Goal: Task Accomplishment & Management: Manage account settings

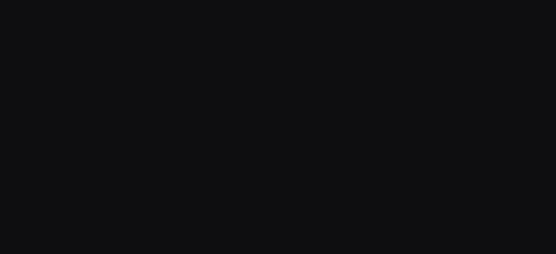
click at [384, 91] on div "Support Computing ledger Importing transactions Update available! 🚀 Click on Re…" at bounding box center [278, 127] width 556 height 254
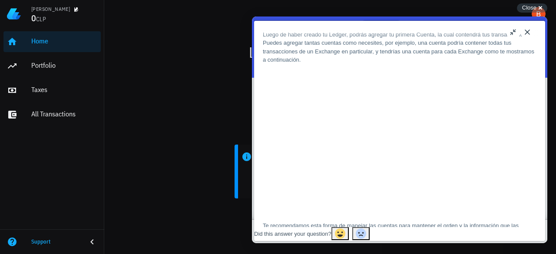
scroll to position [69, 0]
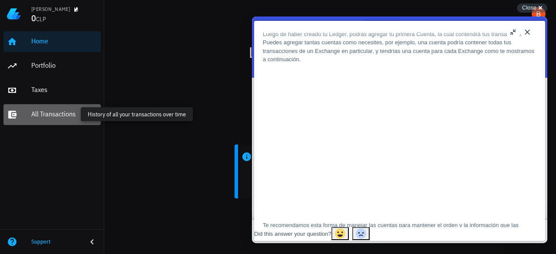
click at [36, 111] on div "All Transactions" at bounding box center [64, 114] width 66 height 8
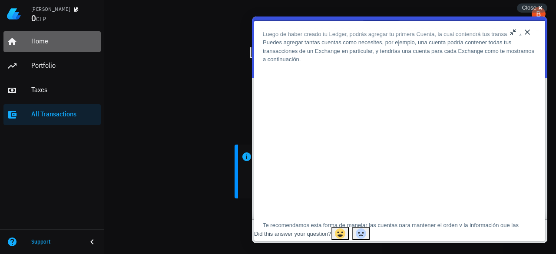
click at [43, 46] on div "Home" at bounding box center [64, 42] width 66 height 20
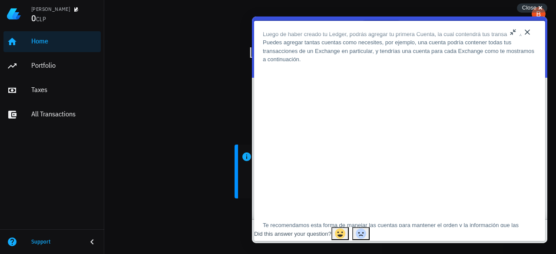
click at [524, 28] on button "Close" at bounding box center [528, 32] width 14 height 14
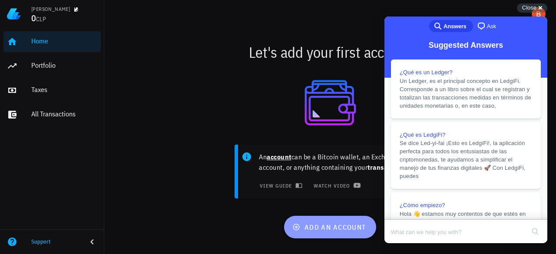
click at [331, 226] on span "add an account" at bounding box center [330, 227] width 72 height 9
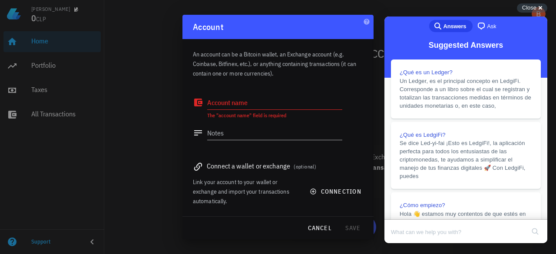
click at [343, 183] on div "Link your account to your wallet or exchange and import your transactions autom…" at bounding box center [278, 191] width 170 height 29
click at [336, 191] on span "connection" at bounding box center [337, 192] width 50 height 8
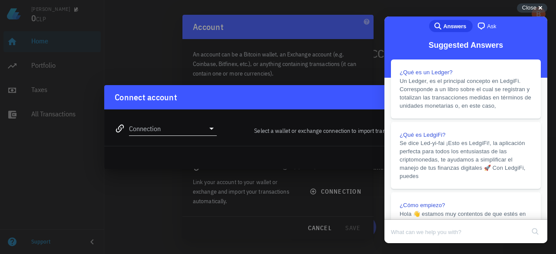
click at [207, 131] on icon at bounding box center [211, 128] width 10 height 10
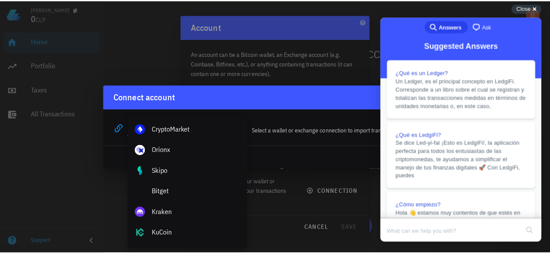
scroll to position [63, 0]
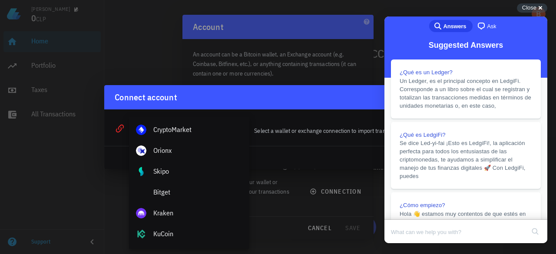
click at [73, 200] on div at bounding box center [278, 127] width 556 height 254
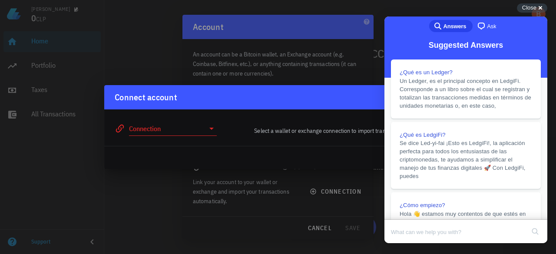
click at [46, 168] on div at bounding box center [278, 127] width 556 height 254
click at [291, 32] on div at bounding box center [278, 127] width 556 height 254
click at [535, 5] on span "Close" at bounding box center [530, 7] width 14 height 7
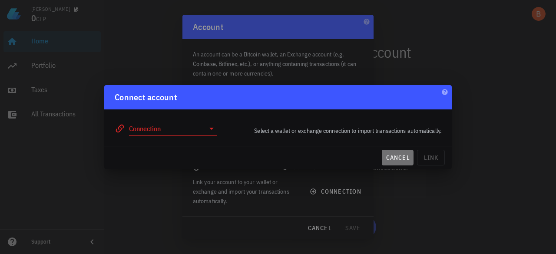
click at [390, 163] on button "cancel" at bounding box center [398, 158] width 32 height 16
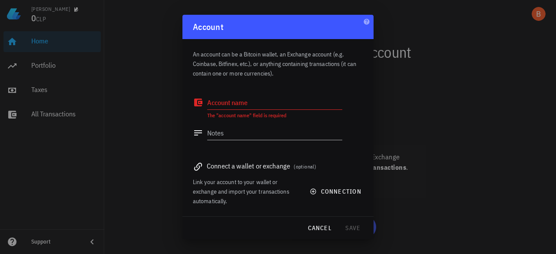
click at [41, 87] on div at bounding box center [278, 127] width 556 height 254
click at [319, 226] on span "cancel" at bounding box center [319, 228] width 25 height 8
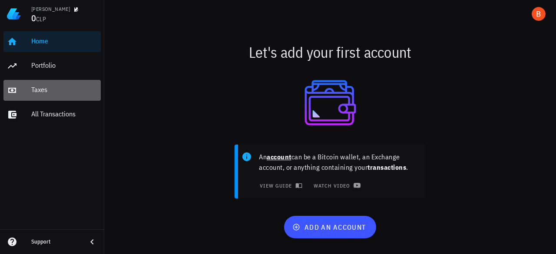
click at [43, 94] on div "Taxes" at bounding box center [64, 90] width 66 height 20
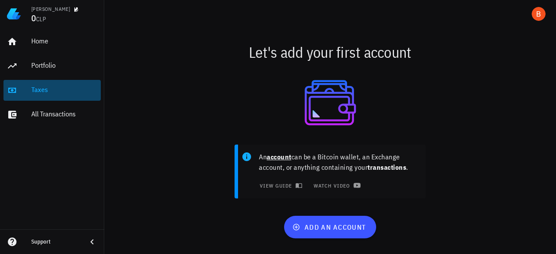
click at [43, 94] on div "Taxes" at bounding box center [64, 90] width 66 height 20
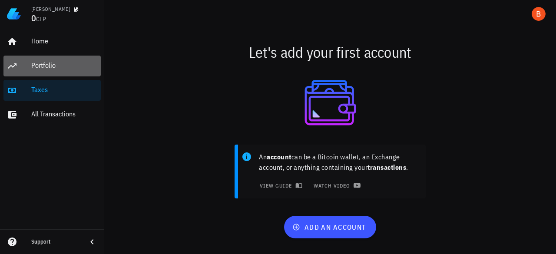
click at [45, 70] on div "Portfolio" at bounding box center [64, 66] width 66 height 20
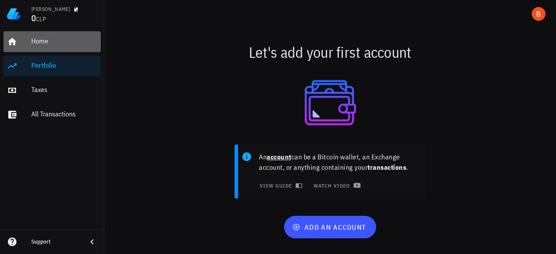
click at [43, 41] on div "Home" at bounding box center [64, 41] width 66 height 8
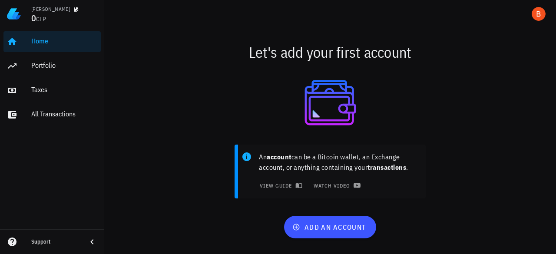
click at [121, 110] on div at bounding box center [331, 102] width 442 height 63
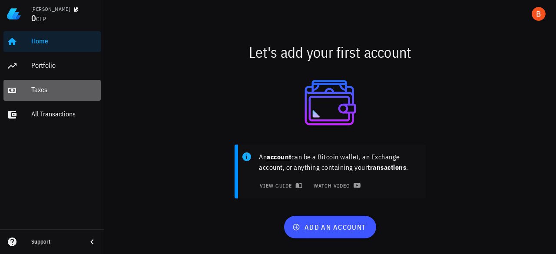
click at [43, 81] on div "Taxes" at bounding box center [64, 90] width 66 height 20
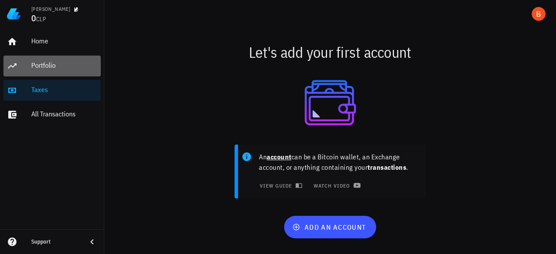
click at [49, 75] on div "Portfolio" at bounding box center [64, 66] width 66 height 20
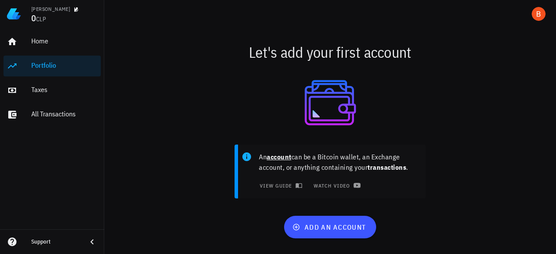
drag, startPoint x: 7, startPoint y: 10, endPoint x: 23, endPoint y: 13, distance: 16.7
click at [23, 13] on div "Bastian 0 CLP" at bounding box center [52, 14] width 104 height 28
click at [45, 12] on div "Bastian" at bounding box center [50, 9] width 39 height 7
click at [18, 19] on img at bounding box center [14, 14] width 14 height 14
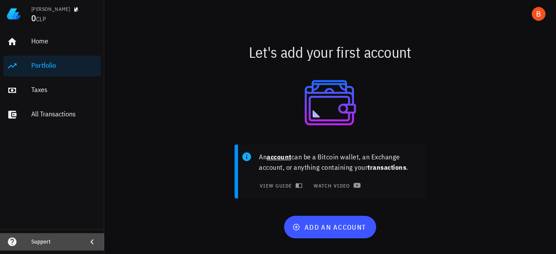
click at [94, 244] on icon at bounding box center [92, 242] width 10 height 10
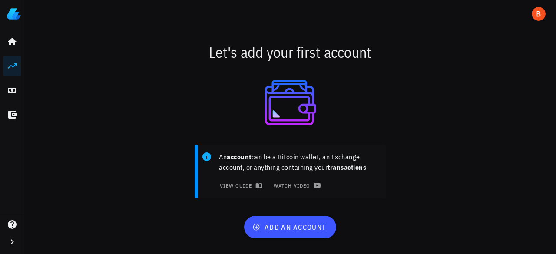
click at [17, 237] on div at bounding box center [12, 241] width 24 height 17
click at [14, 238] on icon "button" at bounding box center [12, 242] width 10 height 10
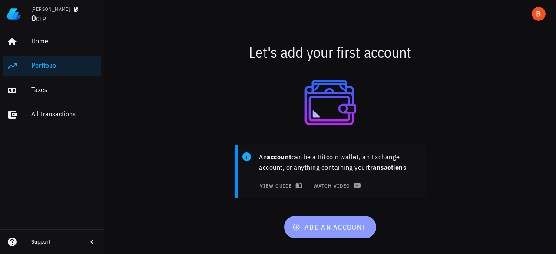
click at [320, 237] on button "add an account" at bounding box center [330, 227] width 92 height 23
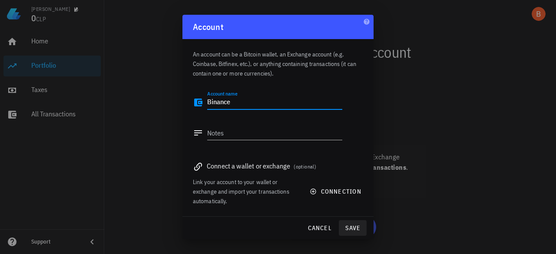
type textarea "Binance"
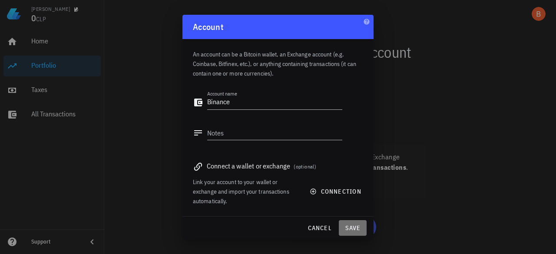
click at [359, 223] on button "save" at bounding box center [353, 228] width 28 height 16
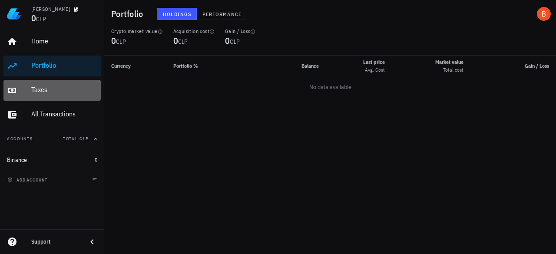
click at [38, 89] on div "Taxes" at bounding box center [64, 90] width 66 height 8
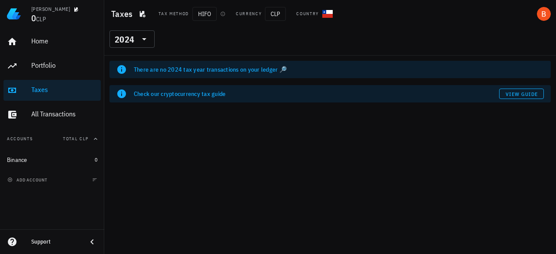
drag, startPoint x: 180, startPoint y: 17, endPoint x: 257, endPoint y: 17, distance: 77.4
click at [257, 17] on div "Tax method HIFO Currency CLP Country" at bounding box center [295, 14] width 285 height 14
click at [306, 7] on div "Tax method HIFO Currency CLP Country" at bounding box center [295, 14] width 285 height 14
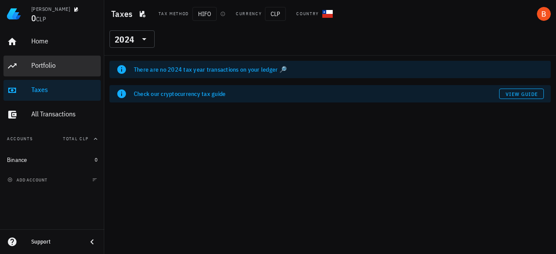
click at [56, 60] on div "Portfolio" at bounding box center [64, 66] width 66 height 20
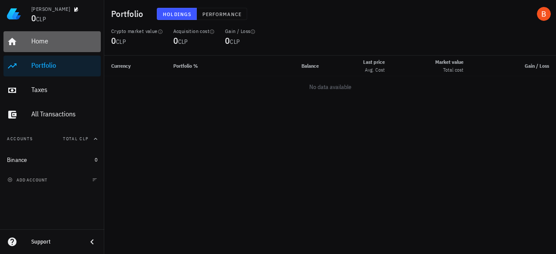
click at [60, 39] on div "Home" at bounding box center [64, 41] width 66 height 8
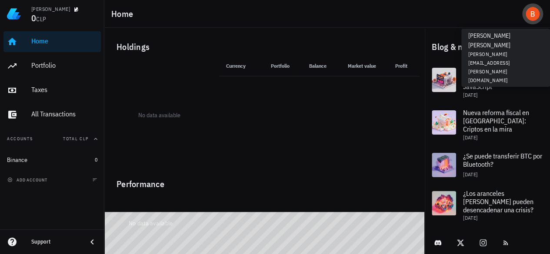
click at [531, 12] on div "avatar" at bounding box center [533, 14] width 14 height 14
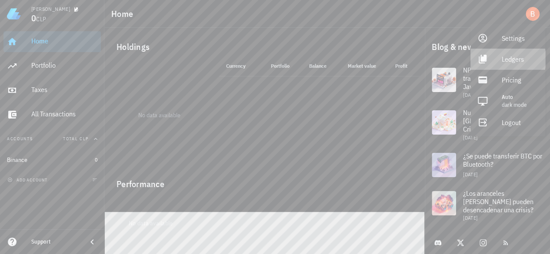
click at [521, 54] on div "Ledgers" at bounding box center [520, 58] width 37 height 17
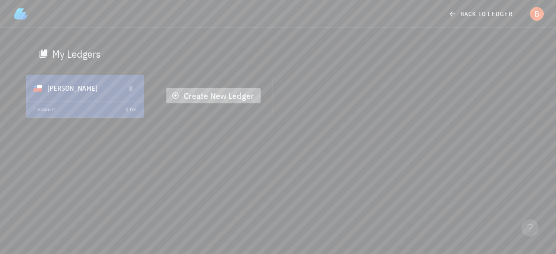
click at [216, 101] on span "Create New Ledger" at bounding box center [213, 96] width 80 height 12
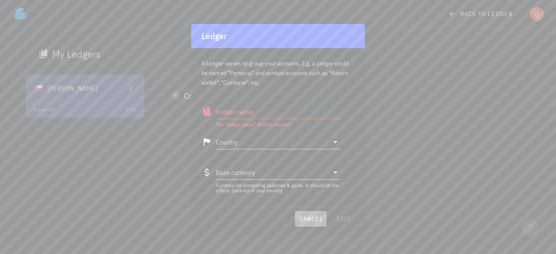
click at [309, 222] on span "cancel" at bounding box center [311, 219] width 25 height 8
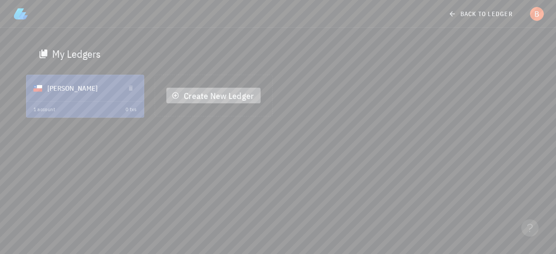
click at [223, 98] on span "Create New Ledger" at bounding box center [213, 96] width 80 height 12
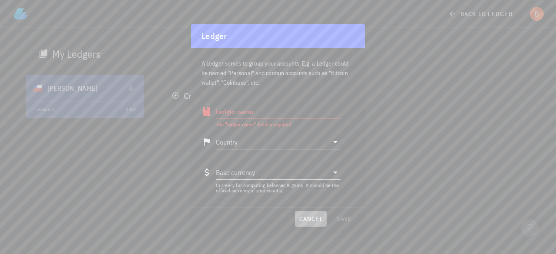
click at [317, 224] on button "cancel" at bounding box center [311, 219] width 32 height 16
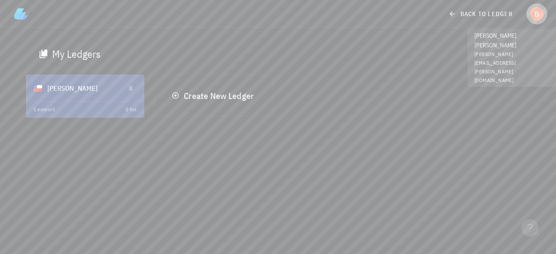
click at [534, 23] on button "button" at bounding box center [537, 13] width 21 height 21
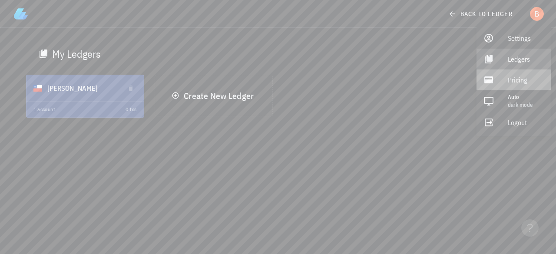
click at [517, 81] on div "Pricing" at bounding box center [526, 79] width 37 height 17
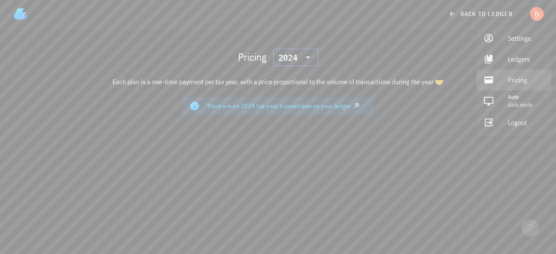
click at [298, 55] on div "2024" at bounding box center [290, 57] width 23 height 17
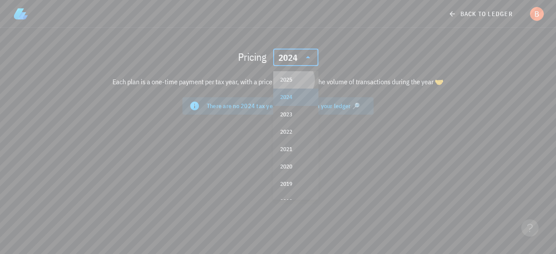
click at [294, 83] on div "2025" at bounding box center [295, 80] width 31 height 7
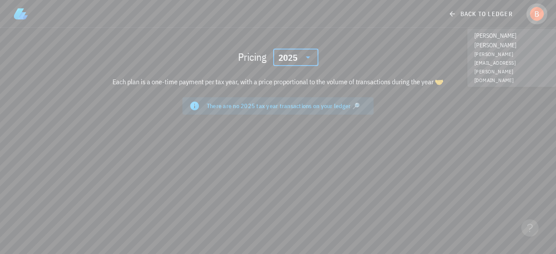
click at [539, 8] on div "avatar" at bounding box center [537, 14] width 14 height 14
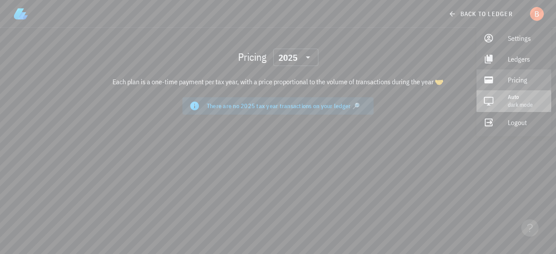
click at [523, 102] on span "Dark mode" at bounding box center [520, 104] width 25 height 7
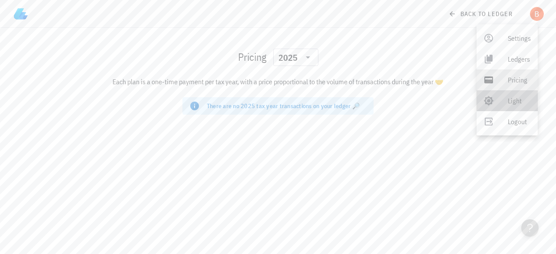
click at [516, 97] on div "Light" at bounding box center [519, 100] width 23 height 17
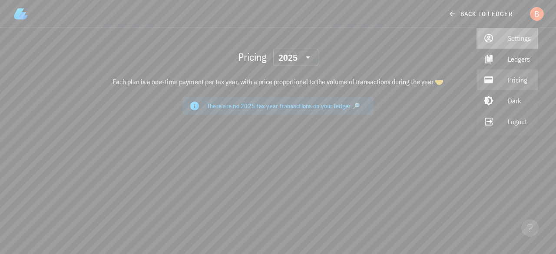
click at [519, 42] on div "Settings" at bounding box center [519, 38] width 23 height 17
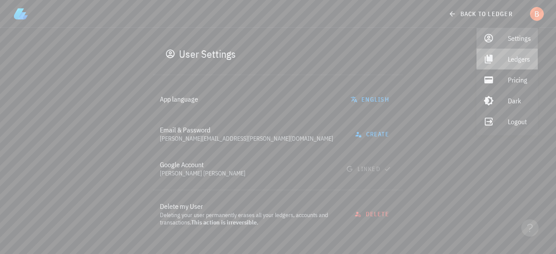
click at [520, 61] on div "Ledgers" at bounding box center [519, 58] width 23 height 17
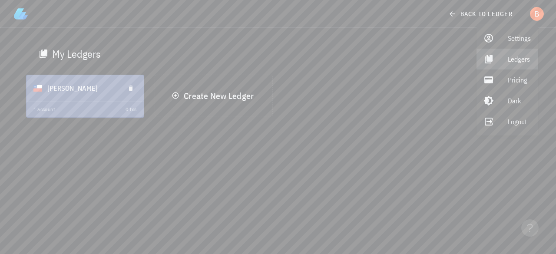
click at [61, 83] on div "Bastian" at bounding box center [82, 88] width 70 height 23
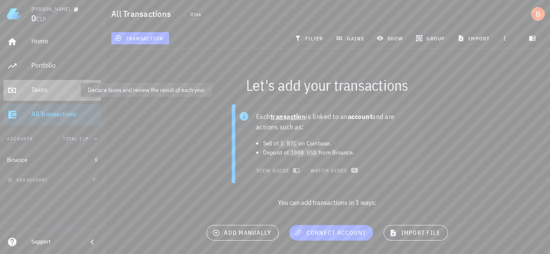
click at [89, 91] on div "Taxes" at bounding box center [64, 90] width 66 height 8
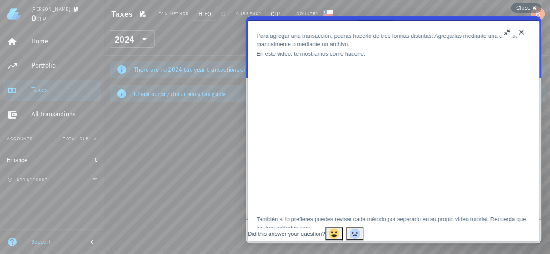
scroll to position [82, 0]
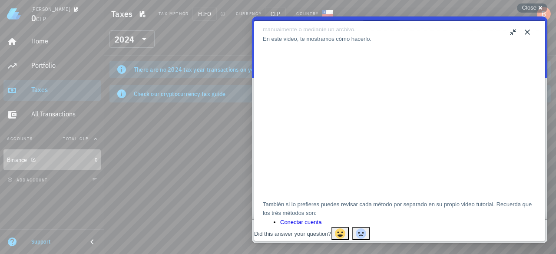
click at [35, 156] on div at bounding box center [31, 159] width 9 height 7
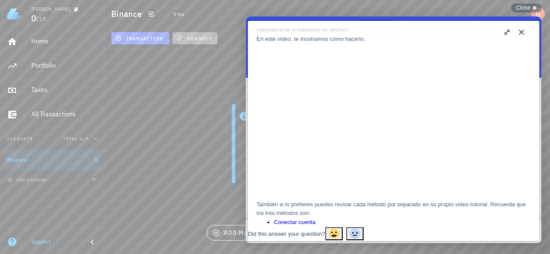
click at [190, 37] on span "connect" at bounding box center [195, 38] width 34 height 7
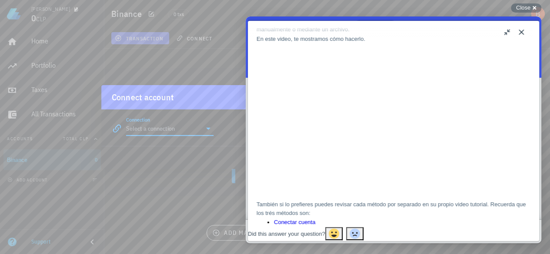
click at [188, 128] on input "Connection" at bounding box center [164, 129] width 76 height 14
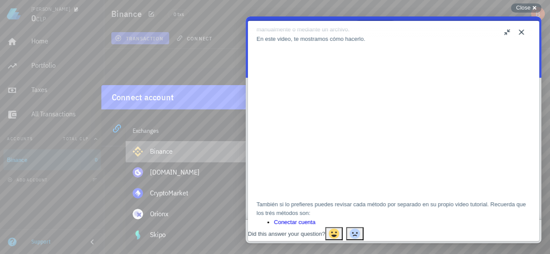
click at [200, 150] on div "Binance" at bounding box center [194, 151] width 89 height 8
type input "Binance"
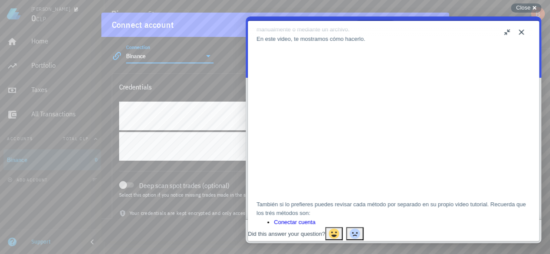
scroll to position [23, 0]
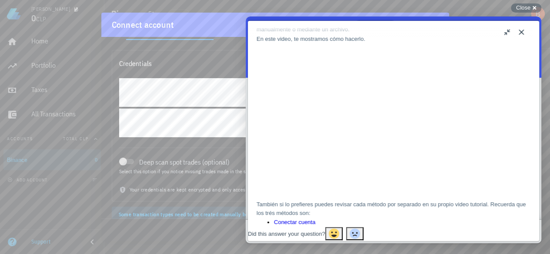
click at [521, 34] on button "Close" at bounding box center [521, 32] width 14 height 14
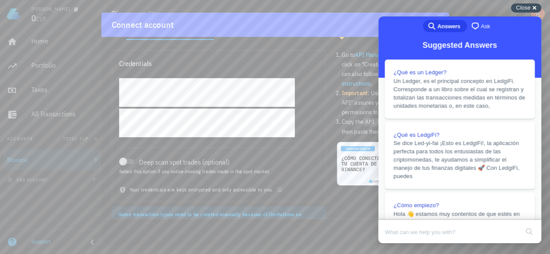
click at [532, 10] on div "Close cross-small" at bounding box center [526, 7] width 30 height 9
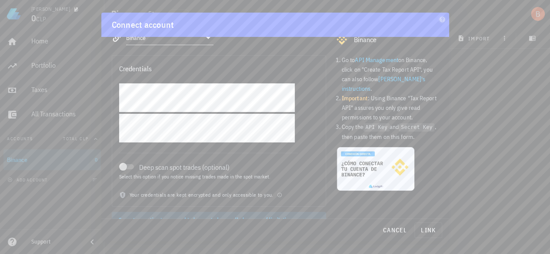
scroll to position [41, 0]
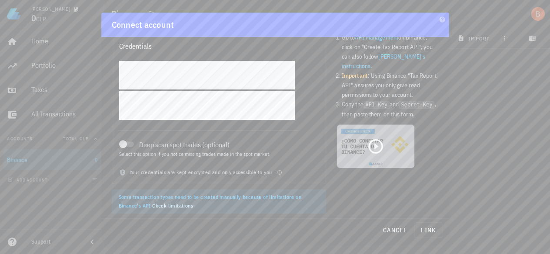
click at [360, 145] on div at bounding box center [375, 146] width 77 height 43
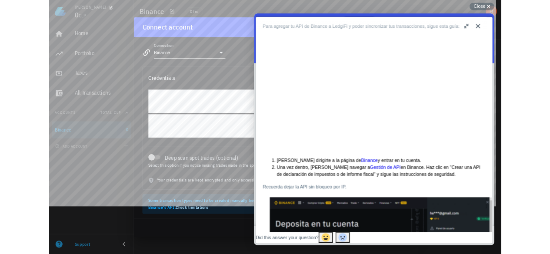
scroll to position [0, 0]
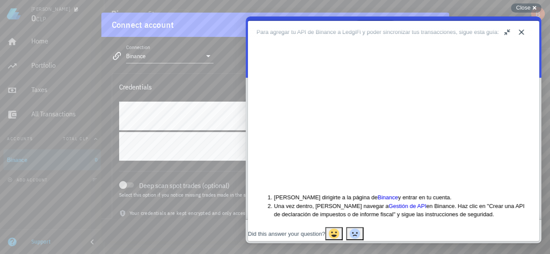
click at [521, 30] on button "Close" at bounding box center [521, 32] width 14 height 14
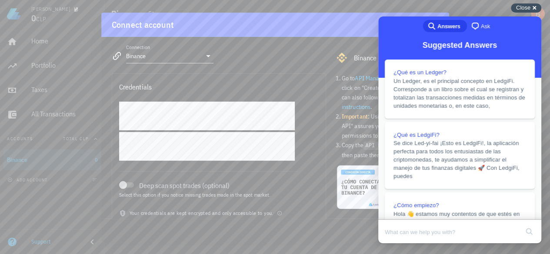
click at [529, 8] on span "Close" at bounding box center [523, 7] width 14 height 7
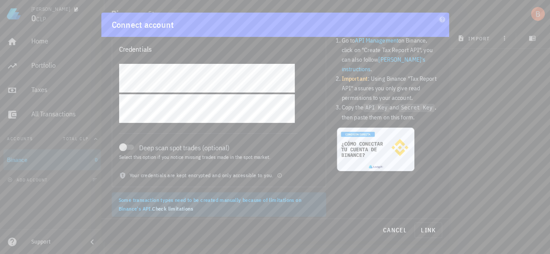
scroll to position [39, 0]
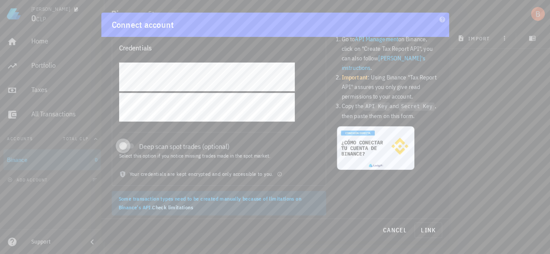
click at [128, 148] on div at bounding box center [123, 146] width 12 height 12
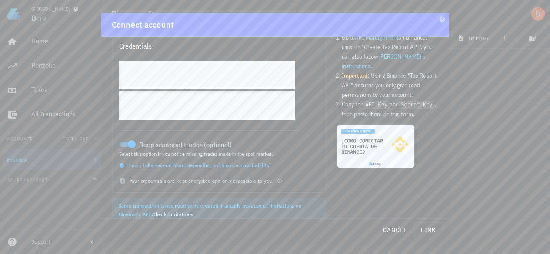
scroll to position [0, 0]
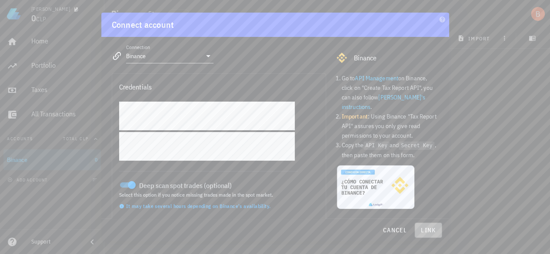
click at [431, 230] on span "link" at bounding box center [428, 230] width 20 height 8
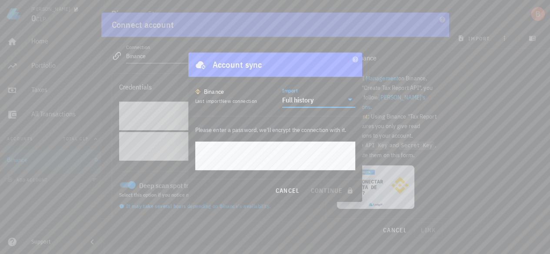
click at [326, 105] on input "Import" at bounding box center [329, 100] width 27 height 14
click at [336, 188] on span "continue" at bounding box center [332, 191] width 45 height 8
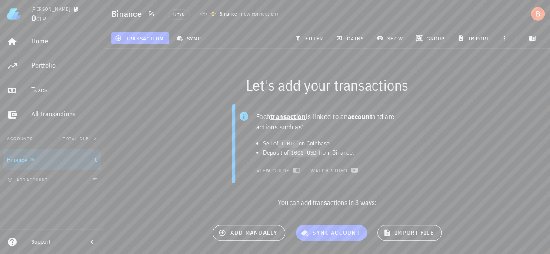
scroll to position [25, 0]
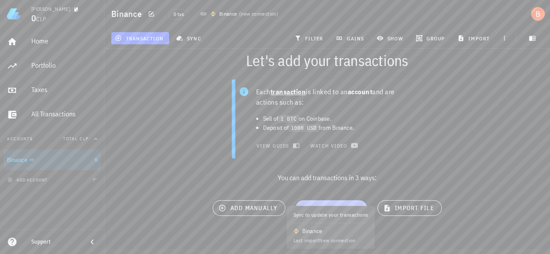
click at [337, 208] on span "sync account" at bounding box center [331, 208] width 57 height 8
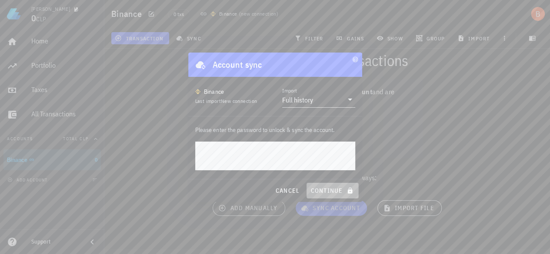
click at [336, 189] on span "continue" at bounding box center [332, 191] width 45 height 8
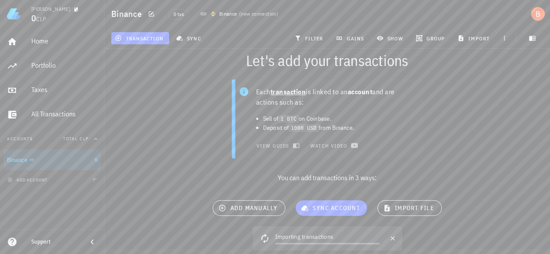
click at [265, 239] on icon at bounding box center [265, 239] width 14 height 14
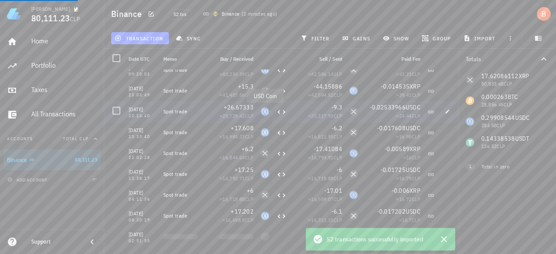
scroll to position [0, 0]
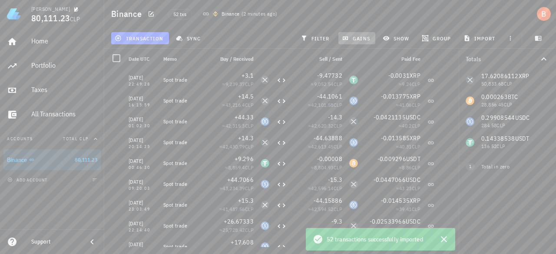
drag, startPoint x: 358, startPoint y: 33, endPoint x: 380, endPoint y: 63, distance: 36.9
click at [358, 33] on button "gains" at bounding box center [357, 38] width 37 height 12
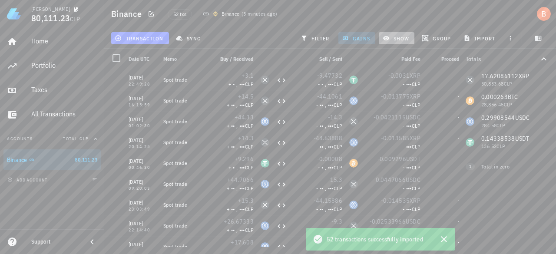
click at [406, 40] on span "show" at bounding box center [397, 38] width 25 height 7
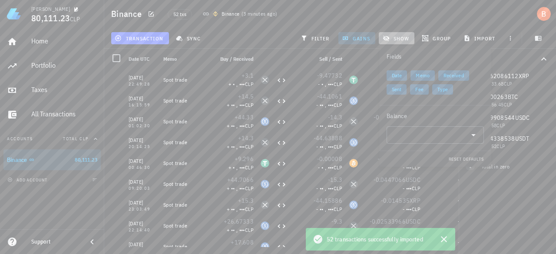
click at [406, 40] on span "show" at bounding box center [397, 38] width 25 height 7
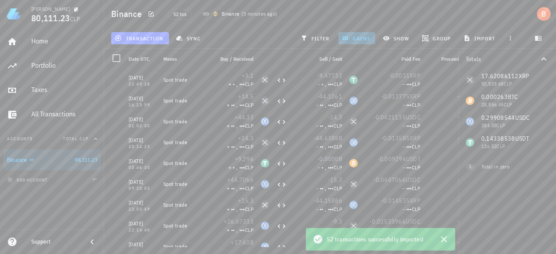
click at [357, 40] on span "gains" at bounding box center [357, 38] width 26 height 7
click at [372, 40] on button "gains" at bounding box center [357, 38] width 37 height 12
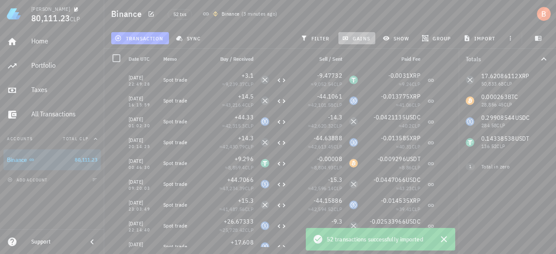
click at [359, 34] on button "gains" at bounding box center [357, 38] width 37 height 12
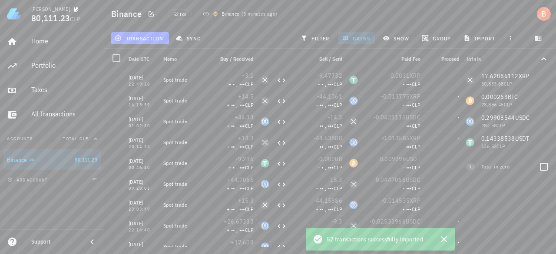
click at [472, 168] on span "1" at bounding box center [470, 166] width 2 height 7
click at [543, 169] on div at bounding box center [544, 167] width 15 height 15
click at [546, 185] on div at bounding box center [544, 187] width 15 height 15
checkbox input "false"
click at [543, 165] on div at bounding box center [544, 167] width 15 height 15
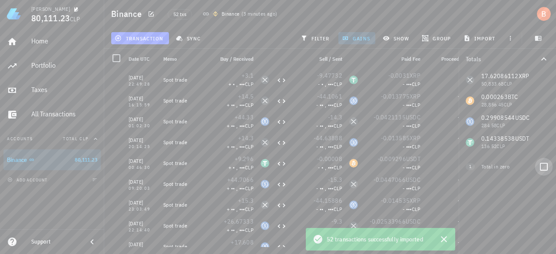
checkbox input "true"
click at [399, 41] on span "show" at bounding box center [397, 38] width 25 height 7
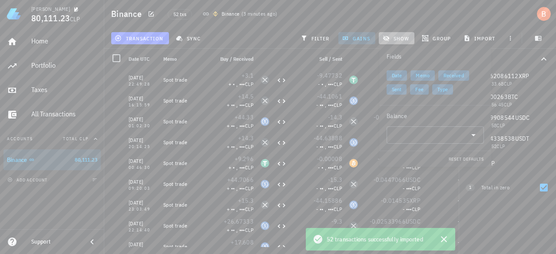
click at [399, 41] on span "show" at bounding box center [397, 38] width 25 height 7
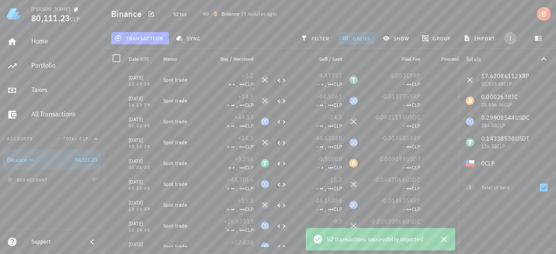
click at [510, 40] on icon "button" at bounding box center [510, 38] width 1 height 5
click at [356, 35] on span "gains" at bounding box center [357, 38] width 26 height 7
click at [277, 39] on div "transaction sync filter gains show group import" at bounding box center [331, 38] width 442 height 21
click at [16, 10] on img at bounding box center [14, 14] width 14 height 14
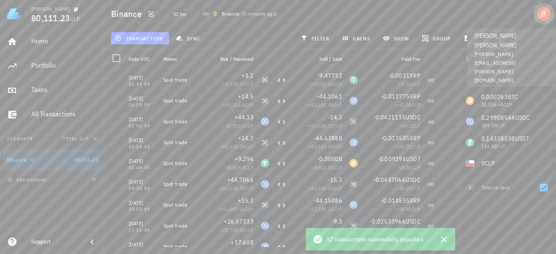
click at [548, 8] on div "avatar" at bounding box center [544, 14] width 14 height 14
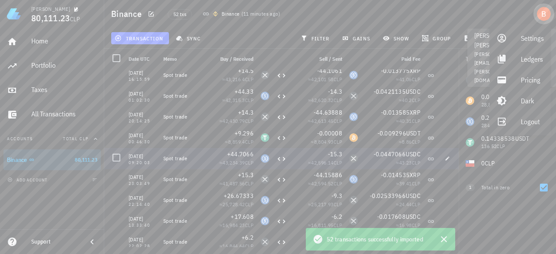
scroll to position [1, 0]
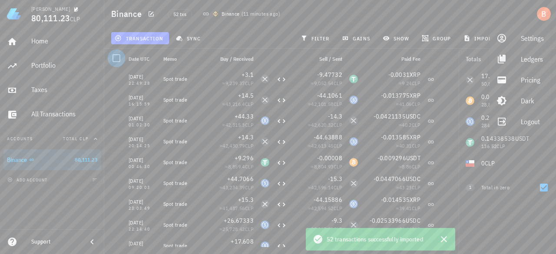
click at [119, 58] on div at bounding box center [116, 58] width 15 height 15
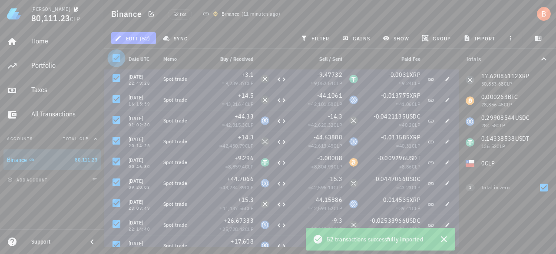
click at [119, 58] on div at bounding box center [116, 58] width 15 height 15
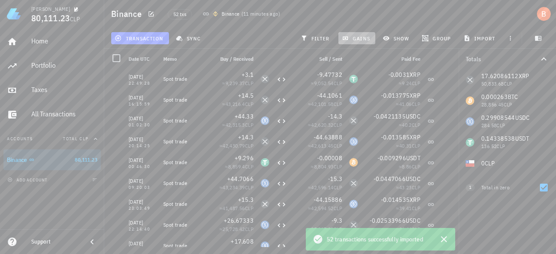
click at [344, 38] on icon "button" at bounding box center [345, 38] width 5 height 3
click at [356, 36] on span "gains" at bounding box center [357, 38] width 26 height 7
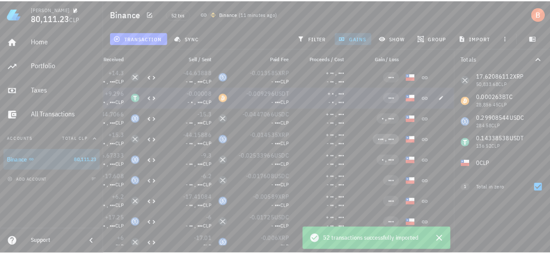
scroll to position [66, 0]
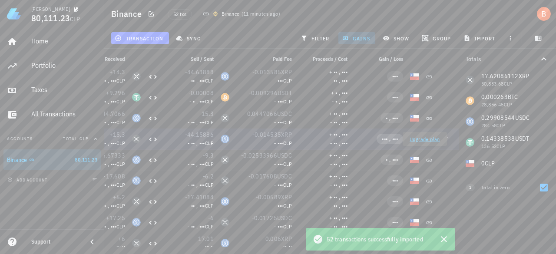
click at [392, 140] on span "••• , •••" at bounding box center [390, 139] width 16 height 7
click at [427, 139] on div "Bastian 80,111.23 CLP Home Portfolio Taxes All Transactions Accounts Total CLP …" at bounding box center [278, 127] width 556 height 254
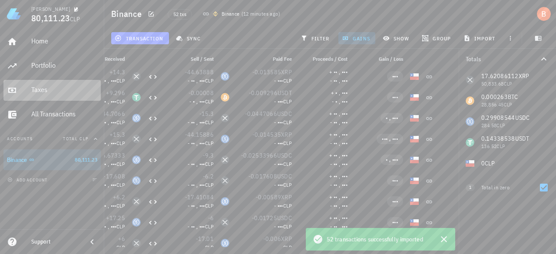
click at [19, 92] on link "Taxes" at bounding box center [51, 90] width 97 height 21
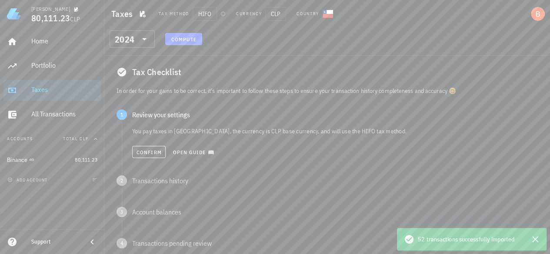
scroll to position [27, 0]
click at [191, 154] on span "Open guide 📖" at bounding box center [194, 152] width 42 height 7
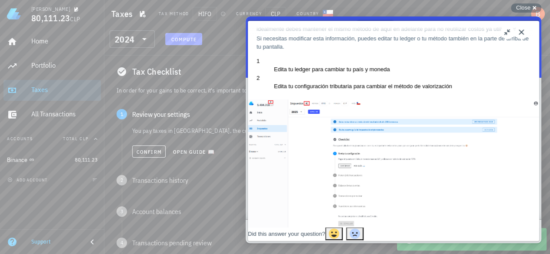
scroll to position [154, 0]
click at [376, 15] on link "haz clic aquí" at bounding box center [359, 11] width 31 height 7
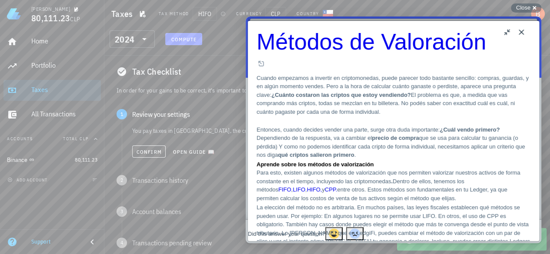
scroll to position [368, 0]
click at [519, 35] on button "Close" at bounding box center [521, 32] width 14 height 14
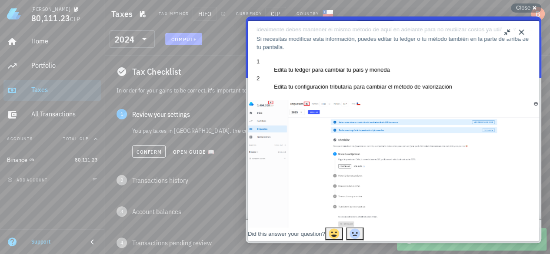
click at [519, 31] on button "Close" at bounding box center [521, 32] width 14 height 14
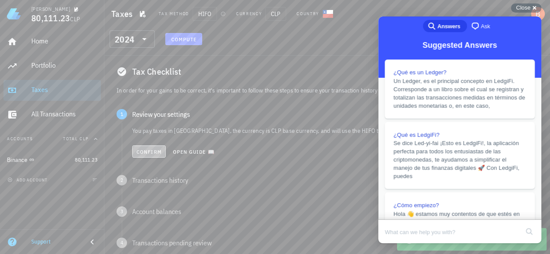
click at [141, 154] on span "Confirm" at bounding box center [149, 152] width 26 height 7
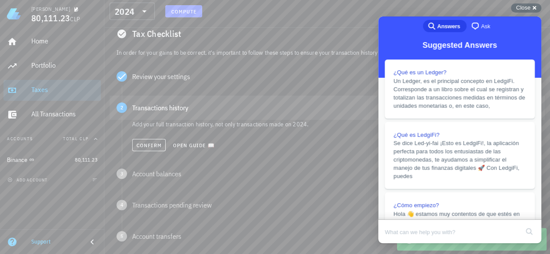
scroll to position [66, 0]
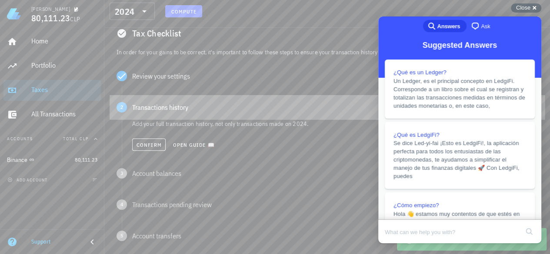
click at [313, 117] on div "2 Transactions history" at bounding box center [327, 107] width 435 height 24
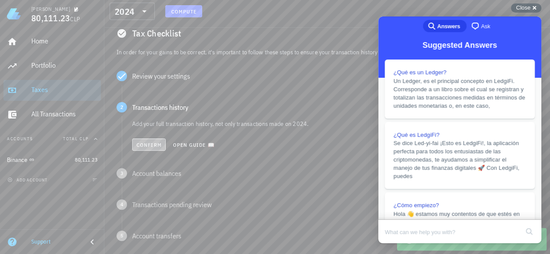
click at [156, 140] on button "Confirm" at bounding box center [148, 145] width 33 height 12
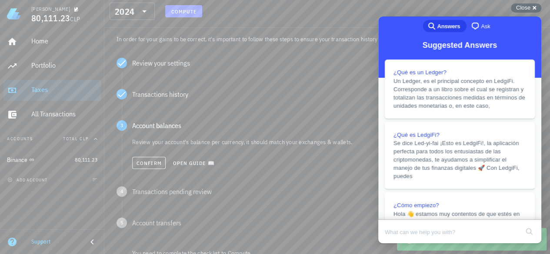
scroll to position [80, 0]
click at [139, 166] on button "Confirm" at bounding box center [148, 162] width 33 height 12
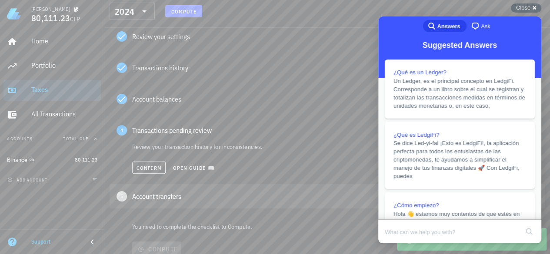
scroll to position [106, 0]
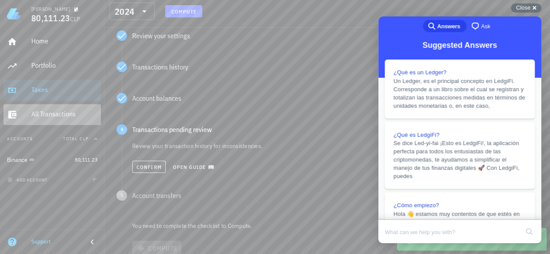
click at [43, 120] on div "All Transactions" at bounding box center [64, 115] width 66 height 20
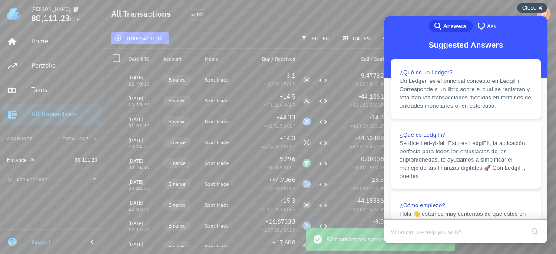
click at [524, 5] on span "Close" at bounding box center [530, 7] width 14 height 7
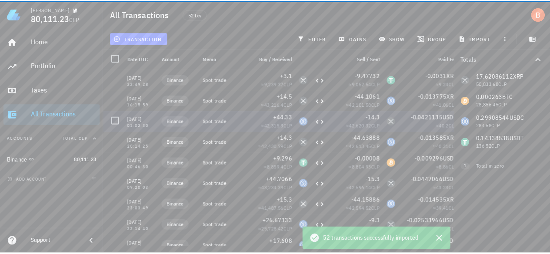
scroll to position [0, 8]
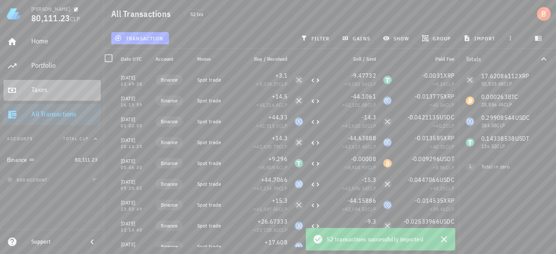
click at [47, 92] on div "Taxes" at bounding box center [64, 90] width 66 height 8
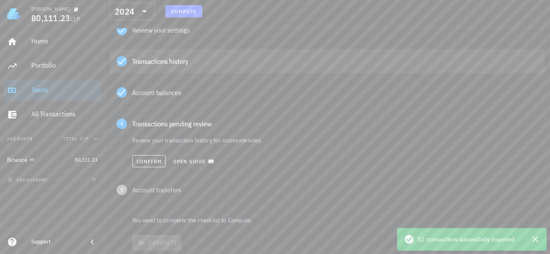
scroll to position [112, 0]
click at [189, 159] on span "Open guide 📖" at bounding box center [194, 161] width 42 height 7
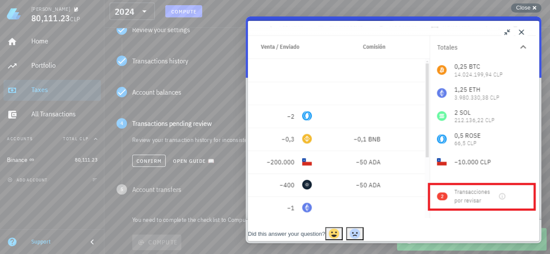
scroll to position [152, 0]
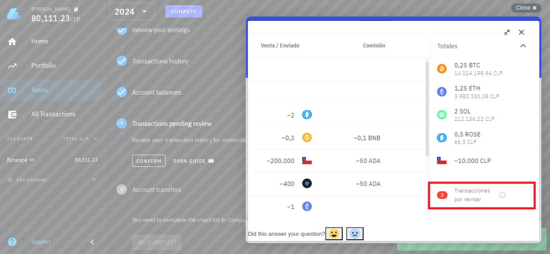
click at [520, 31] on button "Close" at bounding box center [521, 32] width 14 height 14
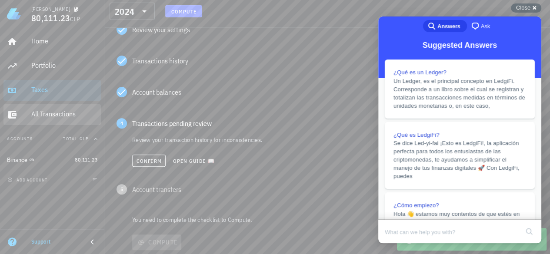
click at [49, 112] on div "All Transactions" at bounding box center [64, 114] width 66 height 8
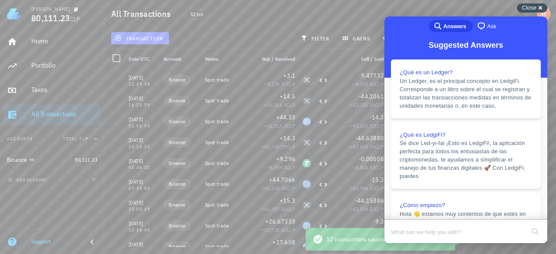
click at [533, 3] on div "Close cross-small" at bounding box center [532, 7] width 30 height 9
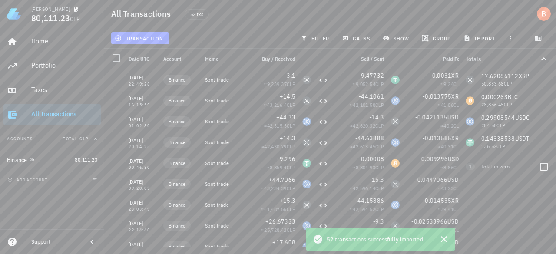
click at [494, 170] on div "Total in zero" at bounding box center [507, 167] width 50 height 8
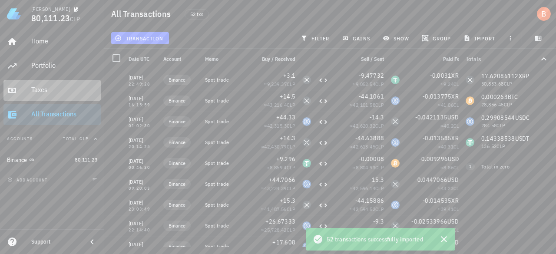
click at [32, 85] on div "Taxes" at bounding box center [64, 90] width 66 height 20
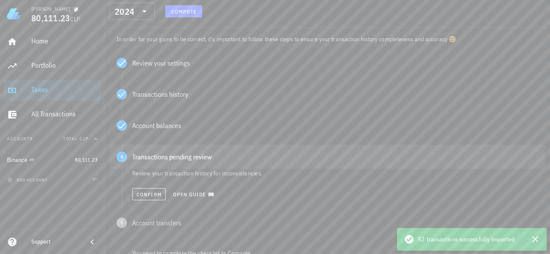
scroll to position [137, 0]
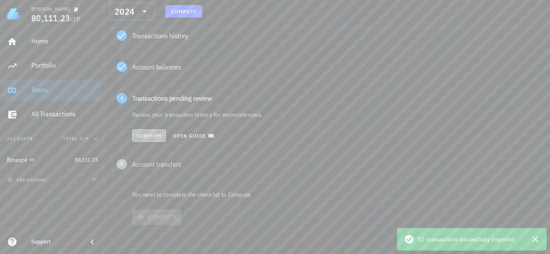
click at [145, 130] on button "Confirm" at bounding box center [148, 136] width 33 height 12
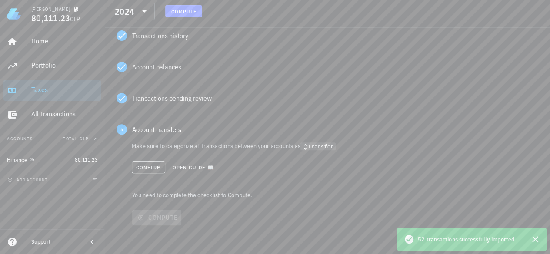
click at [309, 145] on icon at bounding box center [305, 147] width 8 height 8
click at [148, 166] on span "Confirm" at bounding box center [149, 167] width 26 height 7
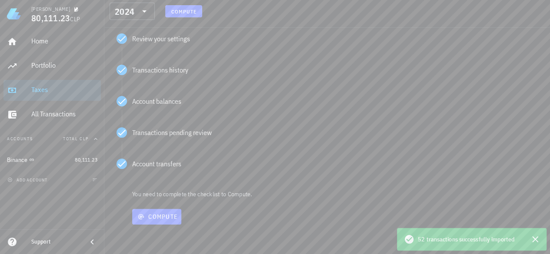
scroll to position [103, 0]
click at [157, 210] on button "Compute" at bounding box center [156, 218] width 49 height 16
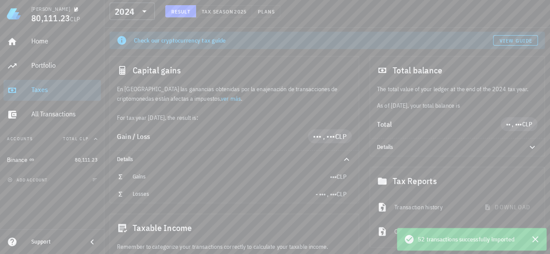
scroll to position [54, 0]
click at [518, 41] on span "View guide" at bounding box center [515, 40] width 33 height 7
click at [221, 98] on link "ver más" at bounding box center [231, 98] width 20 height 8
click at [323, 137] on span "••• , •••" at bounding box center [324, 136] width 22 height 9
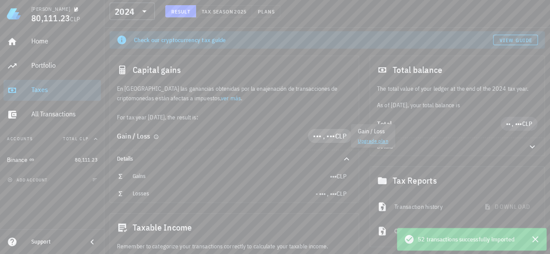
click at [323, 137] on span "••• , •••" at bounding box center [324, 136] width 22 height 9
click at [366, 142] on link "Upgrade plan" at bounding box center [373, 141] width 30 height 7
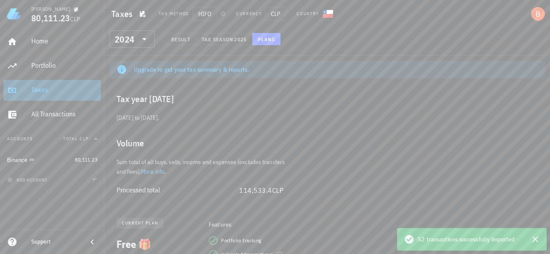
click at [45, 89] on div "Taxes" at bounding box center [64, 90] width 66 height 8
